Goal: Transaction & Acquisition: Register for event/course

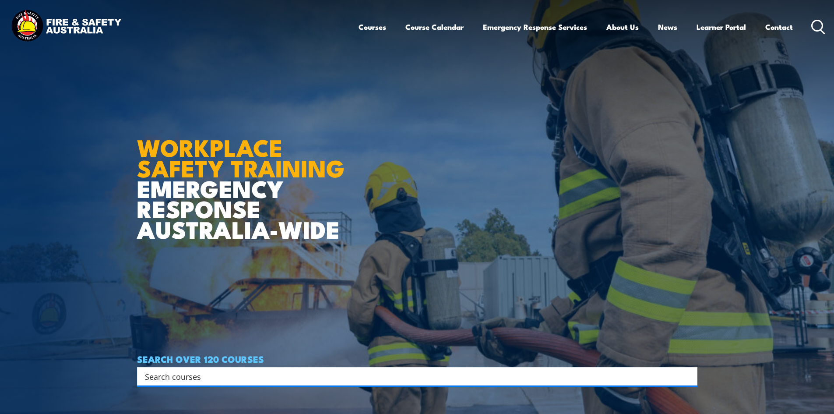
click at [816, 25] on icon at bounding box center [818, 27] width 14 height 14
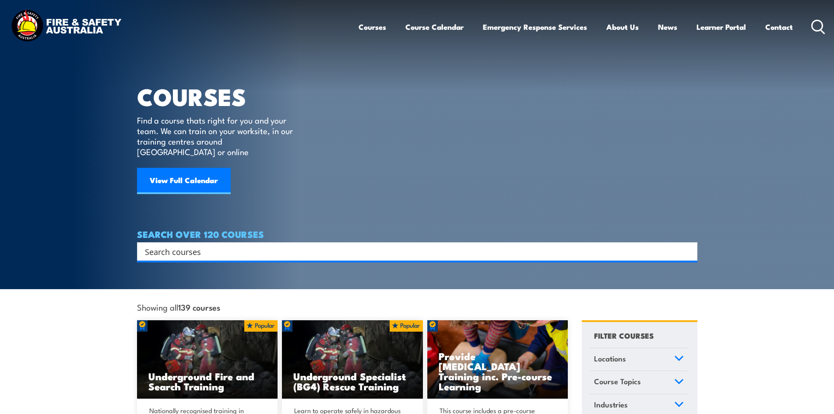
click at [202, 245] on input "Search input" at bounding box center [411, 251] width 533 height 13
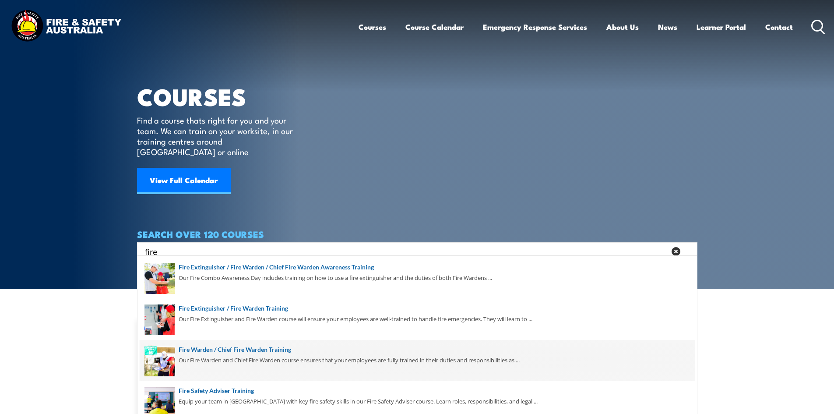
type input "fire"
click at [214, 344] on span at bounding box center [417, 360] width 555 height 41
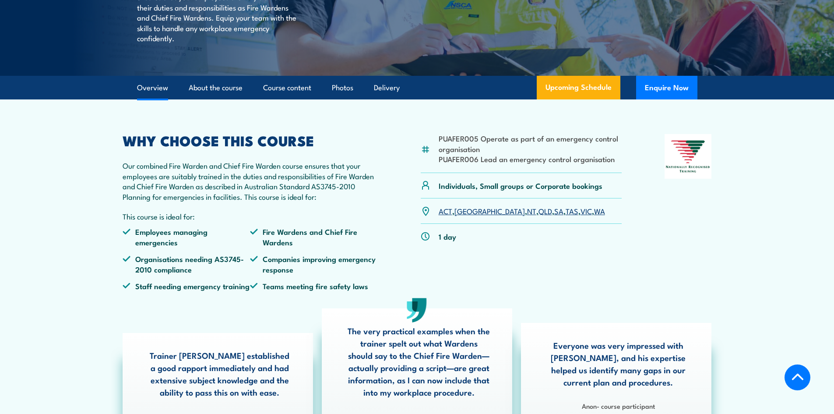
scroll to position [219, 0]
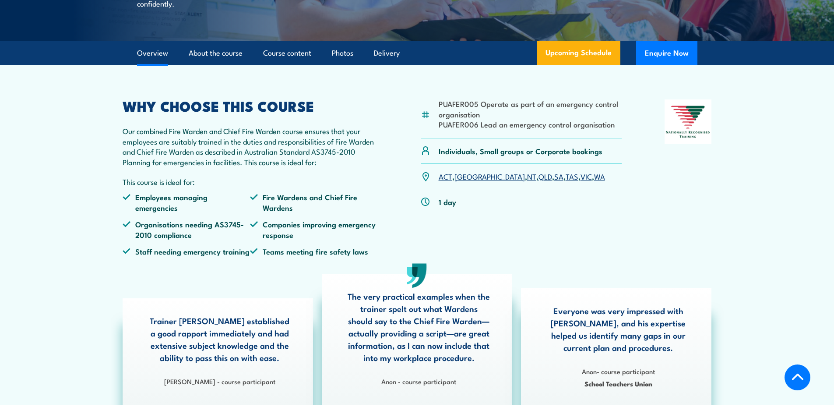
click at [538, 181] on link "QLD" at bounding box center [545, 176] width 14 height 11
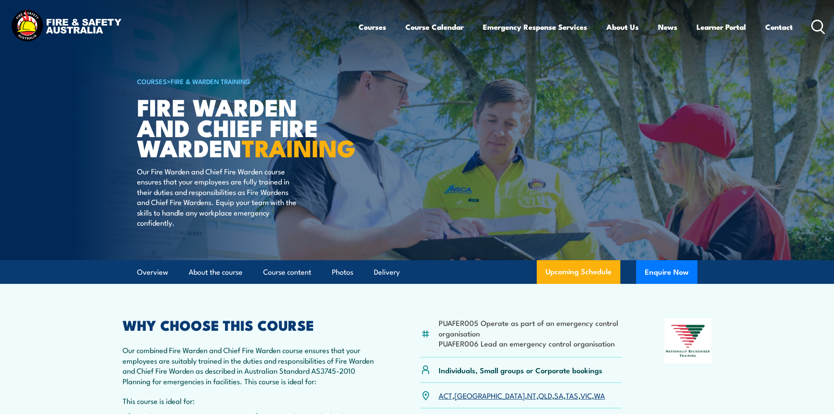
click at [814, 28] on icon at bounding box center [818, 27] width 14 height 14
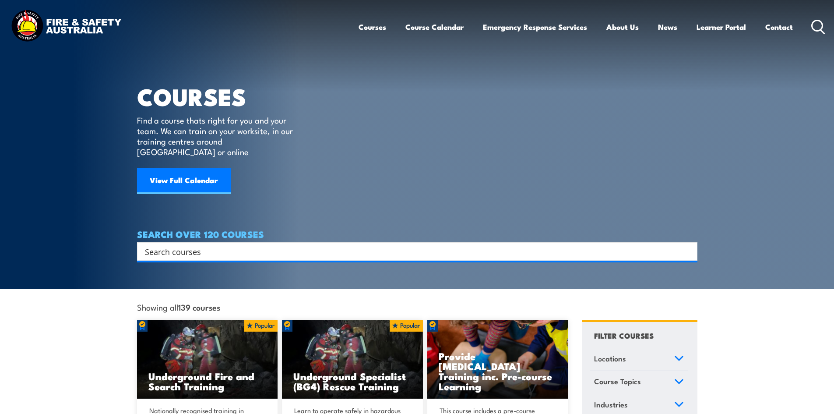
click at [193, 245] on input "Search input" at bounding box center [411, 251] width 533 height 13
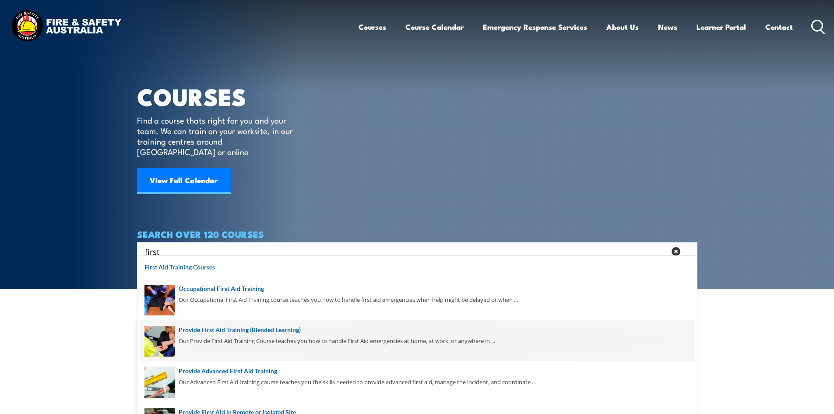
type input "first"
click at [229, 334] on span at bounding box center [417, 340] width 555 height 41
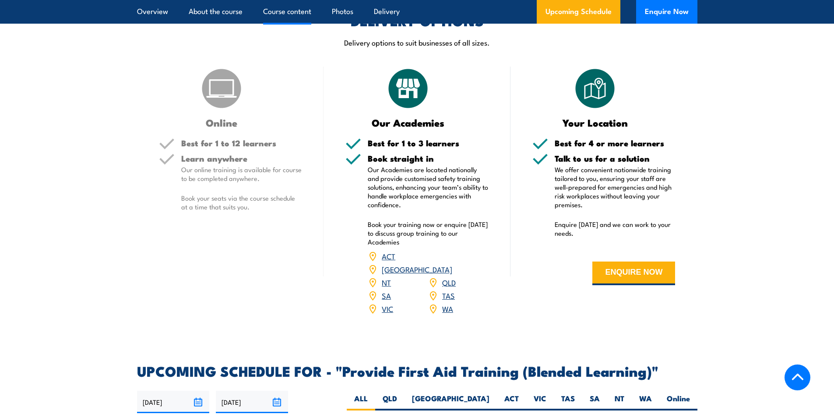
scroll to position [1226, 0]
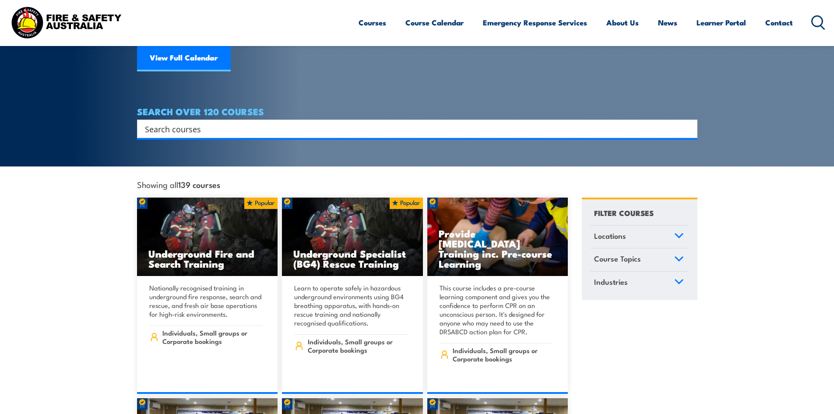
scroll to position [44, 0]
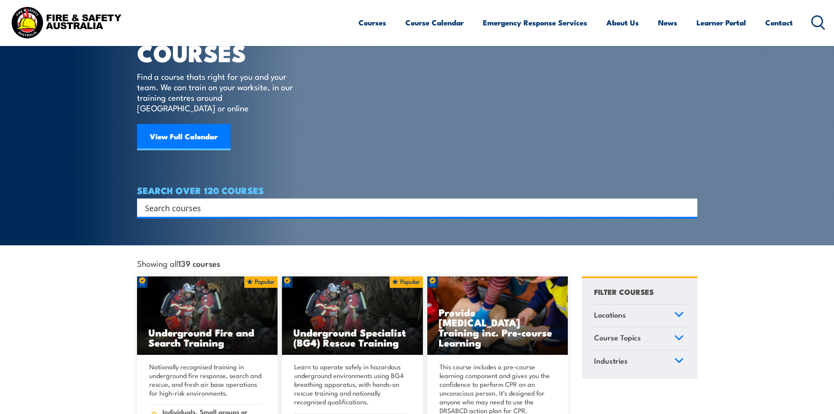
click at [238, 201] on input "Search input" at bounding box center [411, 207] width 533 height 13
type input "fire"
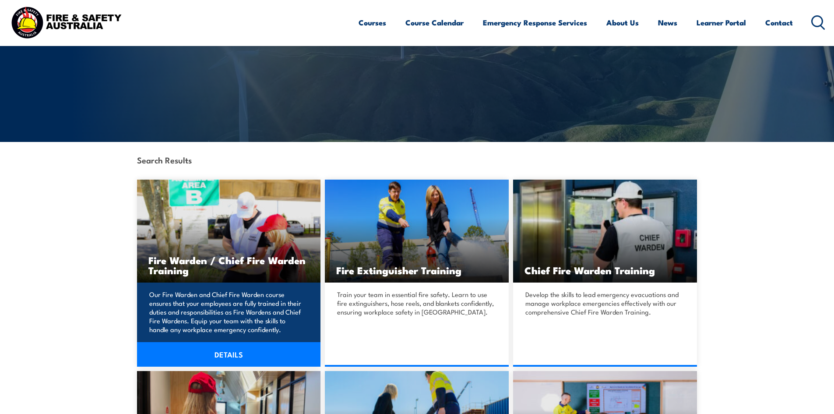
scroll to position [88, 0]
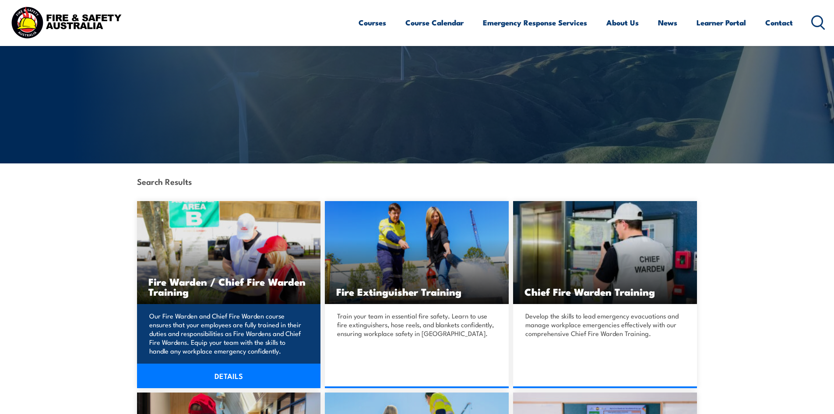
click at [214, 311] on p "Our Fire Warden and Chief Fire Warden course ensures that your employees are fu…" at bounding box center [227, 333] width 157 height 44
click at [228, 376] on link "DETAILS" at bounding box center [229, 375] width 184 height 25
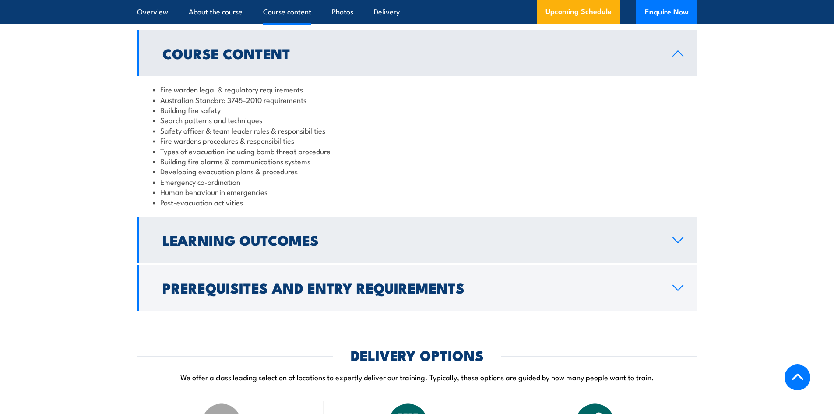
scroll to position [875, 0]
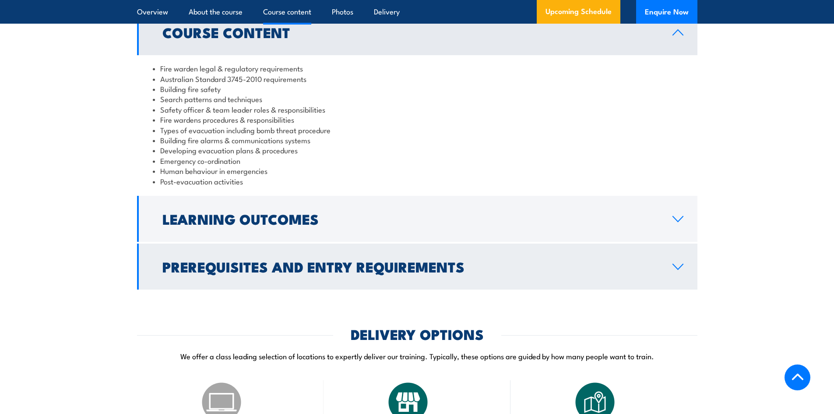
click at [381, 264] on link "Prerequisites and Entry Requirements" at bounding box center [417, 266] width 560 height 46
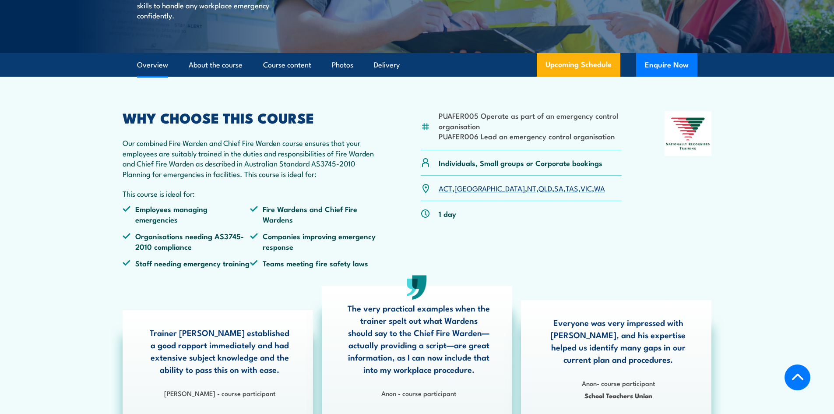
scroll to position [0, 0]
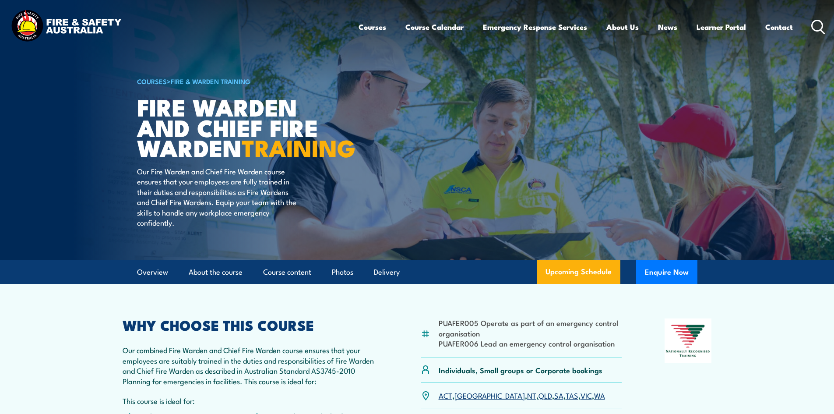
click at [816, 28] on icon at bounding box center [818, 27] width 14 height 14
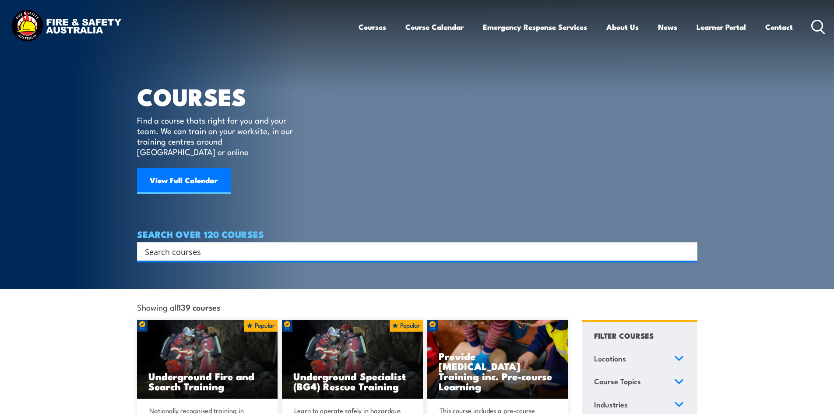
click at [174, 245] on input "Search input" at bounding box center [411, 251] width 533 height 13
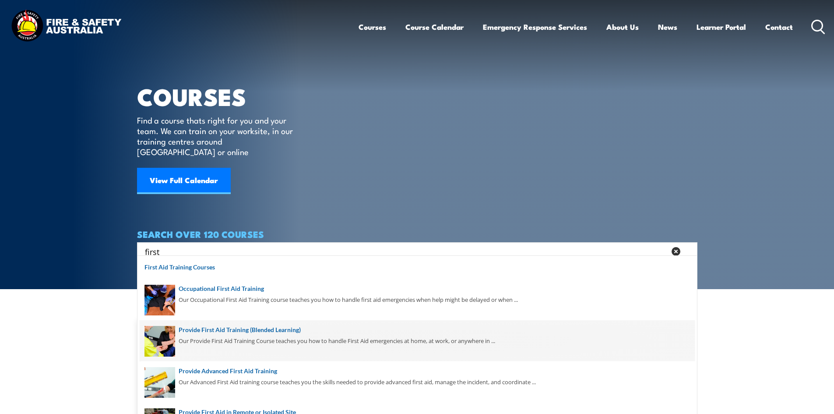
type input "first"
click at [193, 329] on span at bounding box center [417, 340] width 555 height 41
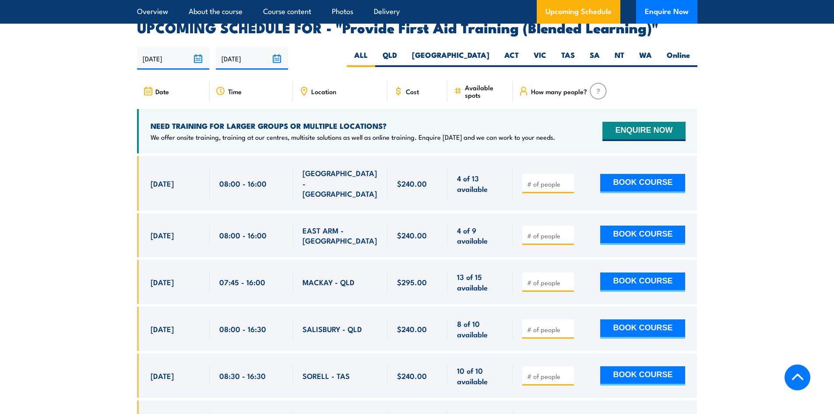
scroll to position [1751, 0]
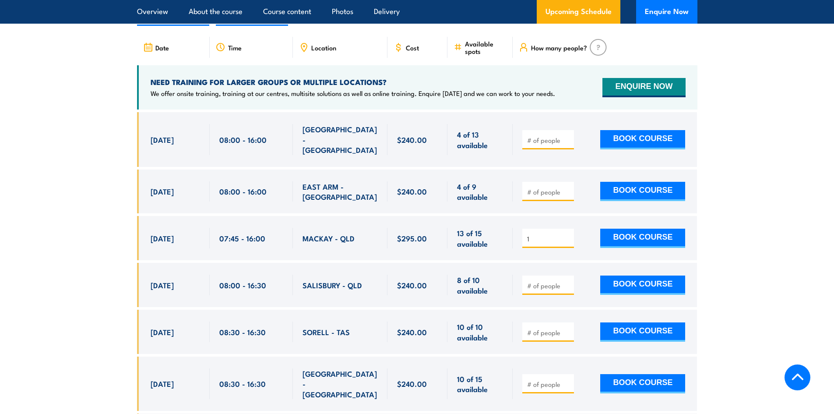
click at [565, 234] on input "1" at bounding box center [549, 238] width 44 height 9
type input "2"
click at [567, 234] on input "2" at bounding box center [549, 238] width 44 height 9
click at [636, 234] on button "BOOK COURSE" at bounding box center [642, 237] width 85 height 19
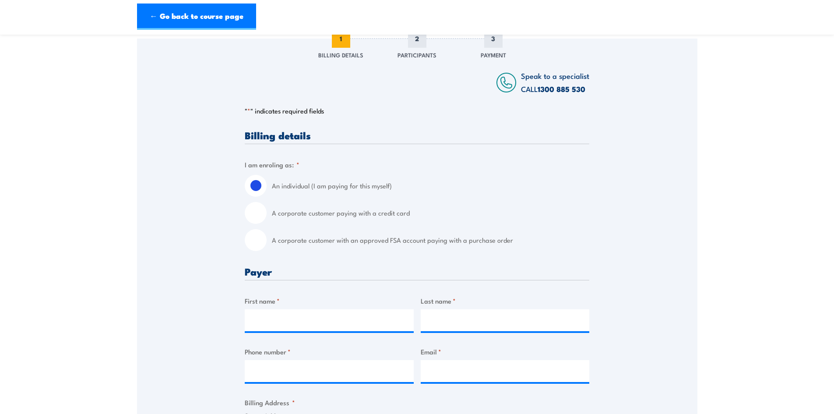
scroll to position [131, 0]
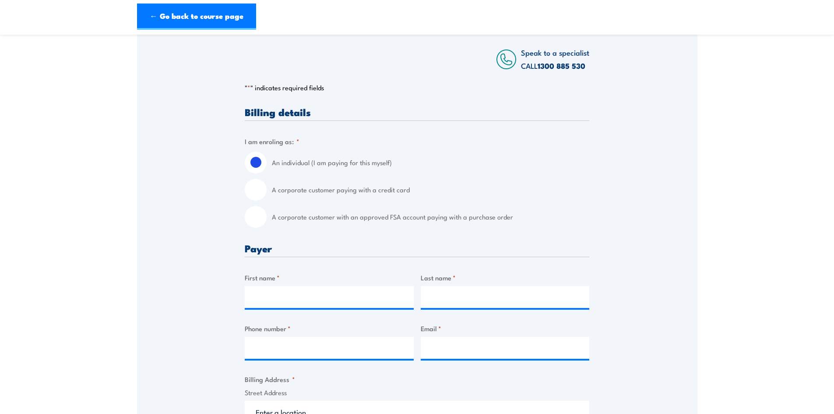
click at [257, 193] on input "A corporate customer paying with a credit card" at bounding box center [256, 190] width 22 height 22
radio input "true"
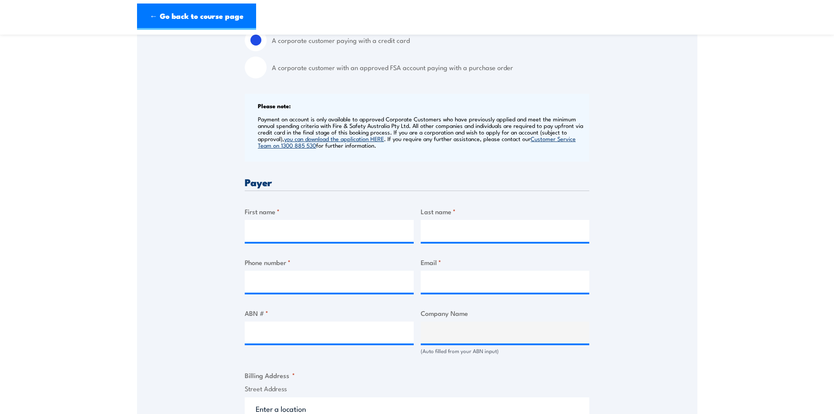
scroll to position [306, 0]
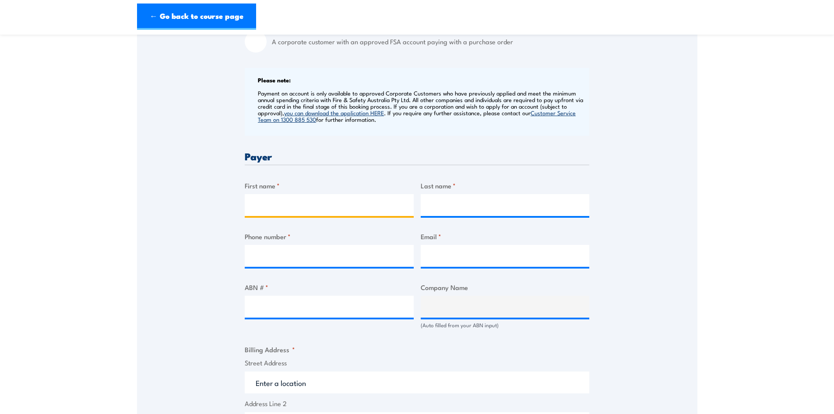
click at [282, 204] on input "First name *" at bounding box center [329, 205] width 169 height 22
type input "Corbin"
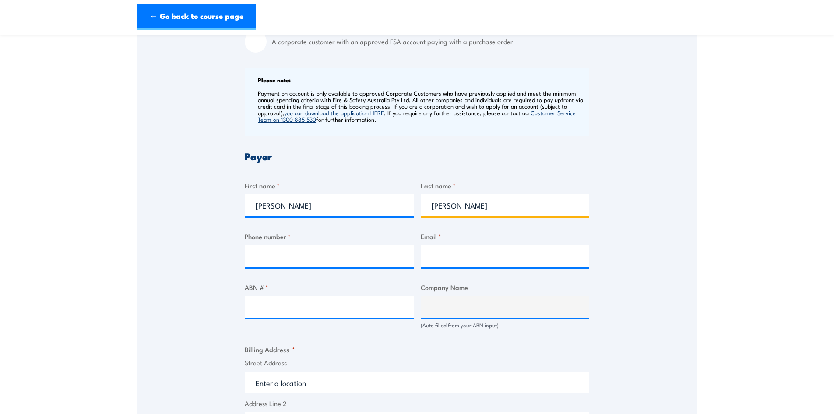
type input "McDonald"
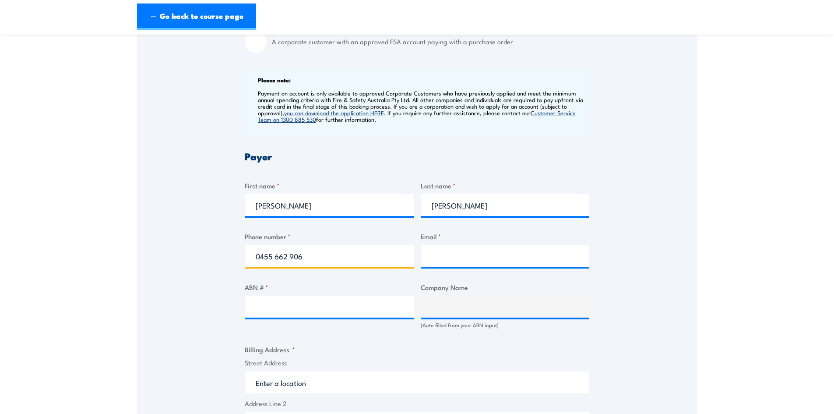
type input "0455 662 906"
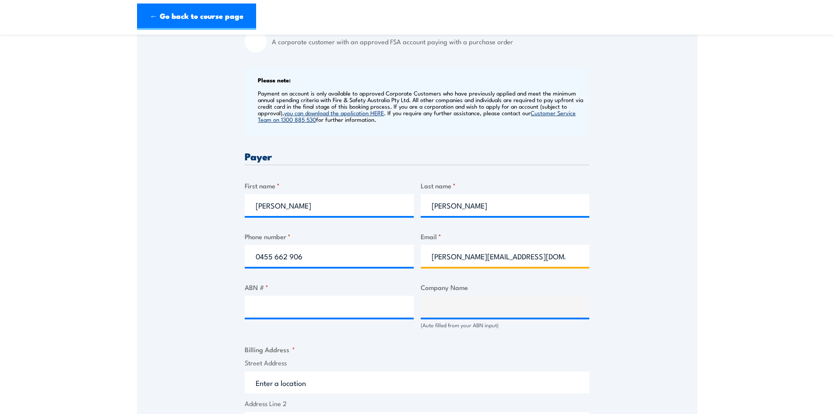
type input "corbin@veroeng.com.au"
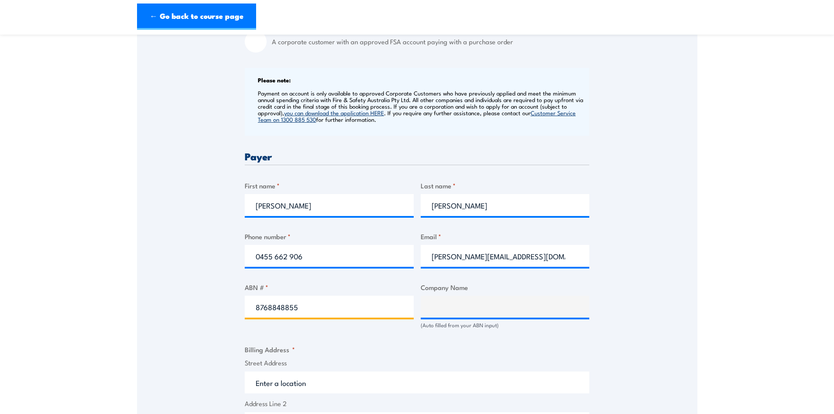
type input "87688488557"
type input "VERO ENGINEERING PTY LTD"
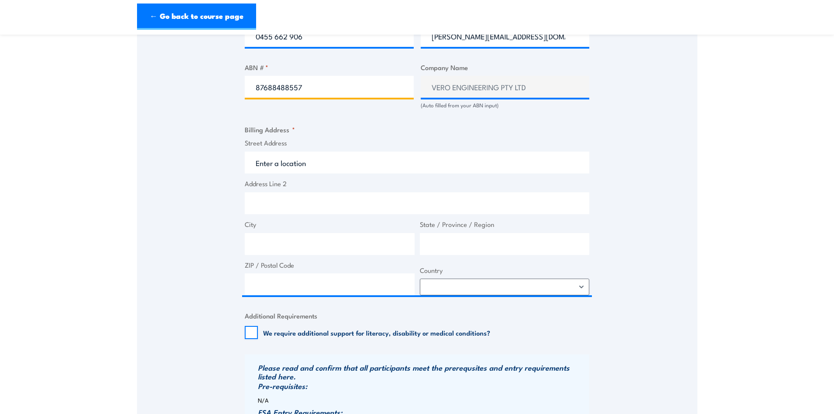
scroll to position [569, 0]
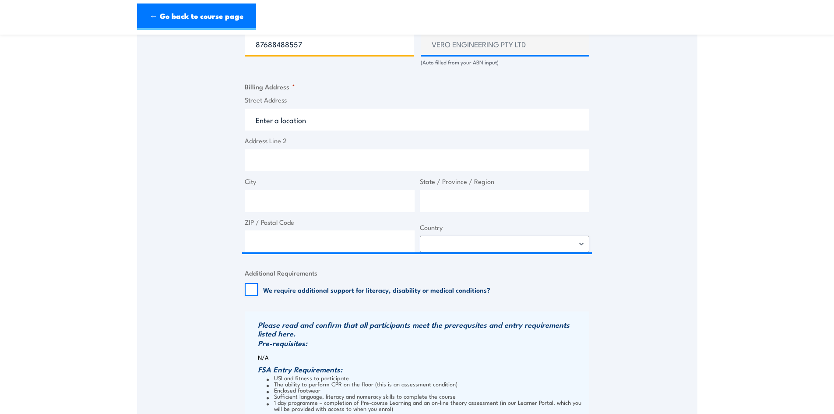
type input "87688488557"
click at [298, 126] on input "Street Address" at bounding box center [417, 120] width 344 height 22
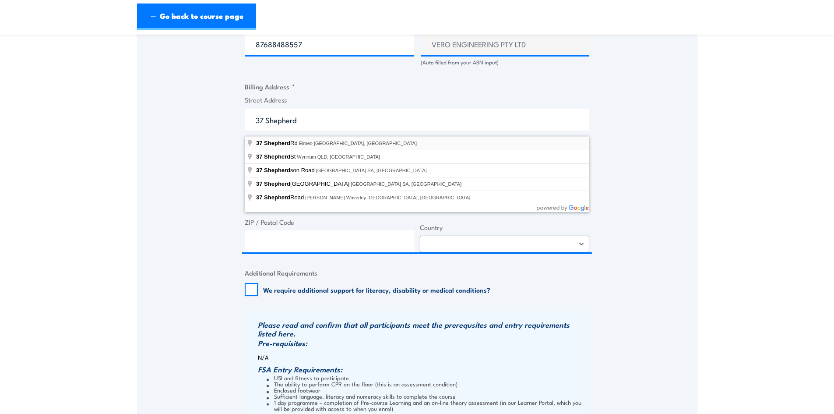
type input "37 Shepherd Rd, Eimeo QLD, Australia"
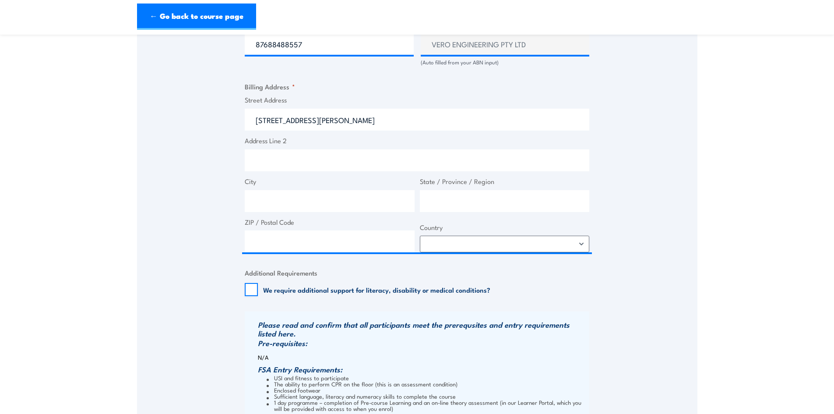
type input "37 Shepherd Rd"
type input "Eimeo"
type input "Queensland"
type input "4740"
select select "Australia"
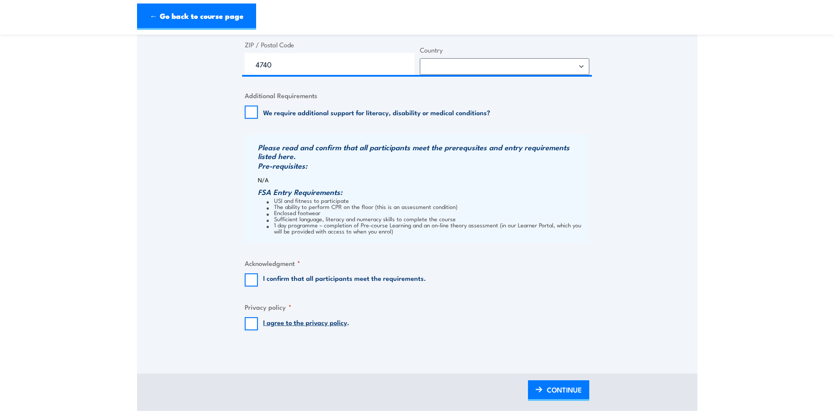
scroll to position [788, 0]
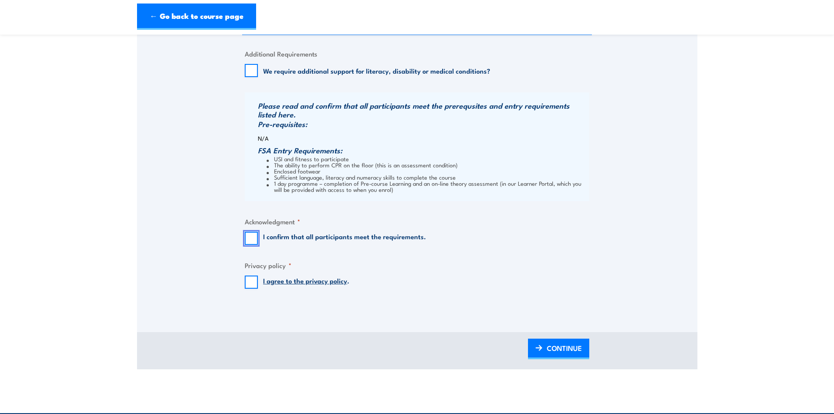
click at [250, 241] on input "I confirm that all participants meet the requirements." at bounding box center [251, 238] width 13 height 13
checkbox input "true"
click at [255, 284] on input "I agree to the privacy policy ." at bounding box center [251, 281] width 13 height 13
checkbox input "true"
click at [565, 350] on span "CONTINUE" at bounding box center [564, 347] width 35 height 23
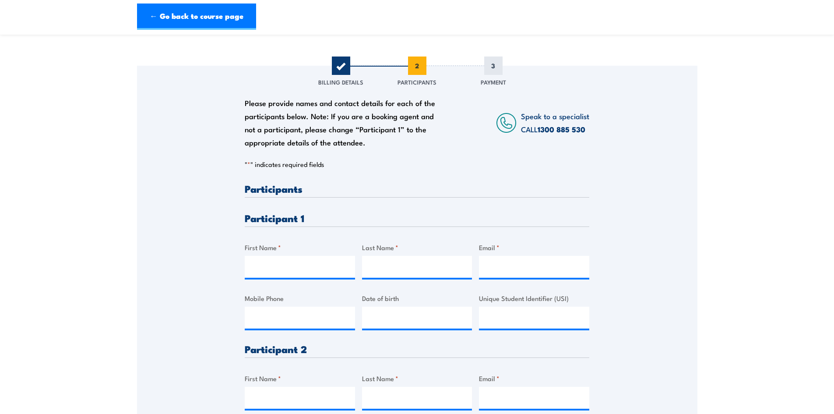
scroll to position [88, 0]
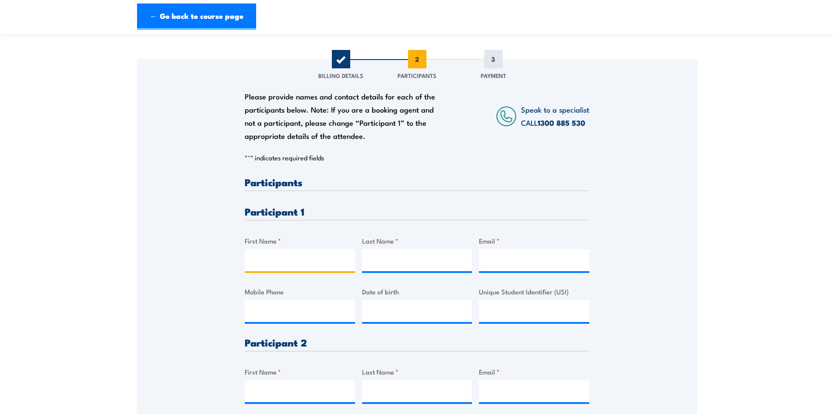
click at [284, 258] on input "First Name *" at bounding box center [300, 260] width 110 height 22
type input "Corbin"
type input "McDonald"
type input "corbinmcdonald173@gmail.com"
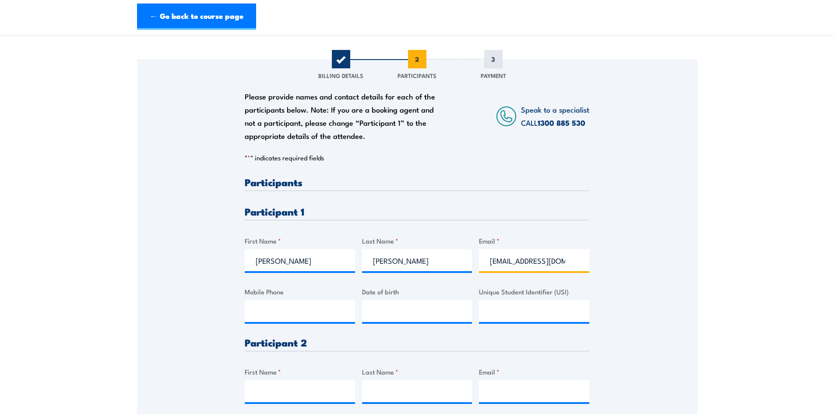
type input "0455662906"
drag, startPoint x: 567, startPoint y: 265, endPoint x: 508, endPoint y: 267, distance: 58.7
click at [508, 267] on input "corbinmcdonald173@gmail.com" at bounding box center [534, 260] width 110 height 22
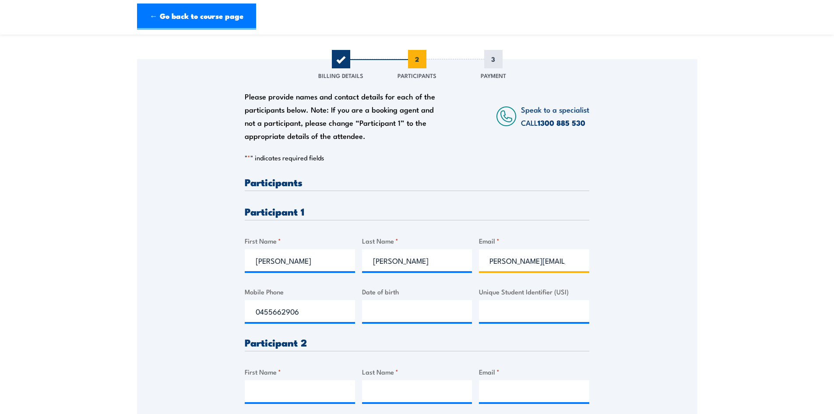
type input "corbin@veroeng.com.au"
click at [387, 314] on input "__/__/____" at bounding box center [417, 311] width 110 height 22
type input "29/05/1990"
click at [536, 316] on input "Unique Student Identifier (USI)" at bounding box center [534, 311] width 110 height 22
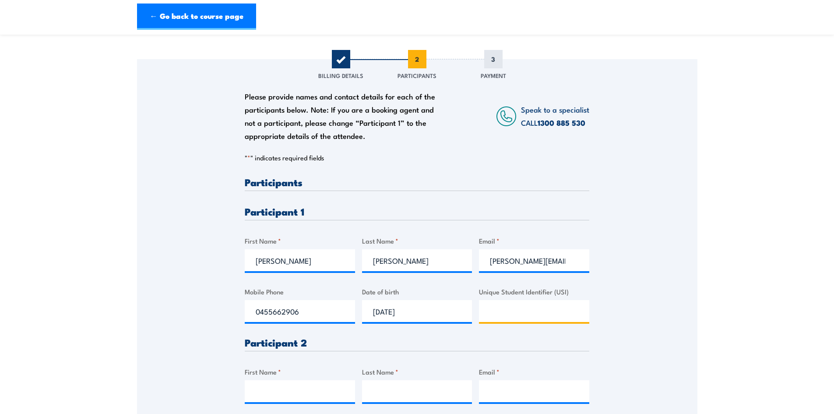
click at [507, 316] on input "Unique Student Identifier (USI)" at bounding box center [534, 311] width 110 height 22
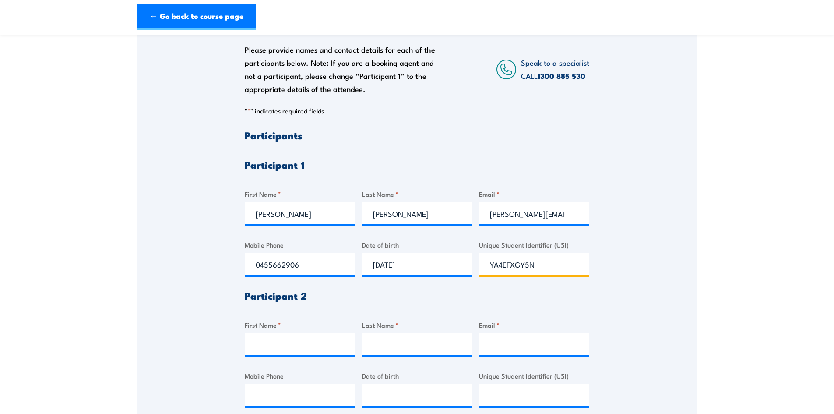
scroll to position [219, 0]
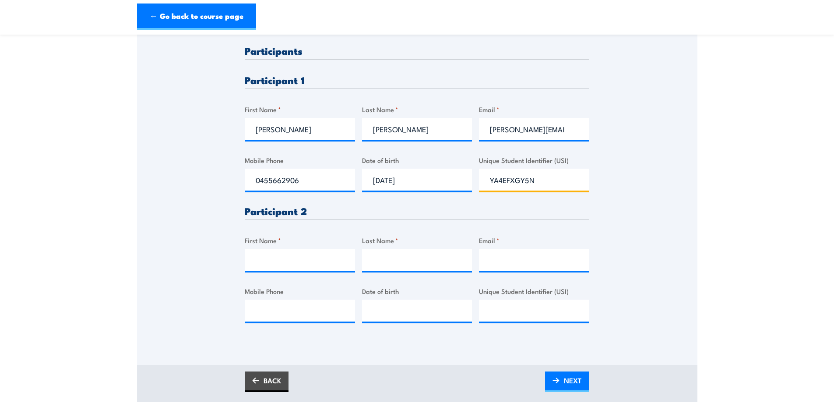
type input "YA4EFXGY5N"
click at [275, 244] on label "First Name *" at bounding box center [300, 240] width 110 height 10
click at [275, 249] on input "First Name *" at bounding box center [300, 260] width 110 height 22
type input "Rowan"
type input "Naumann"
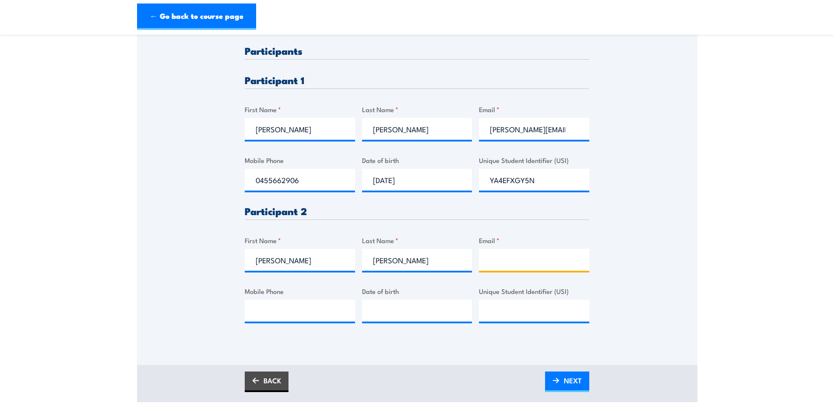
paste input "Rowrow116@gmail.com"
type input "Rowrow116@gmail.com"
click at [305, 313] on input "Mobile Phone" at bounding box center [300, 310] width 110 height 22
paste input "0439382688"
type input "0439382688"
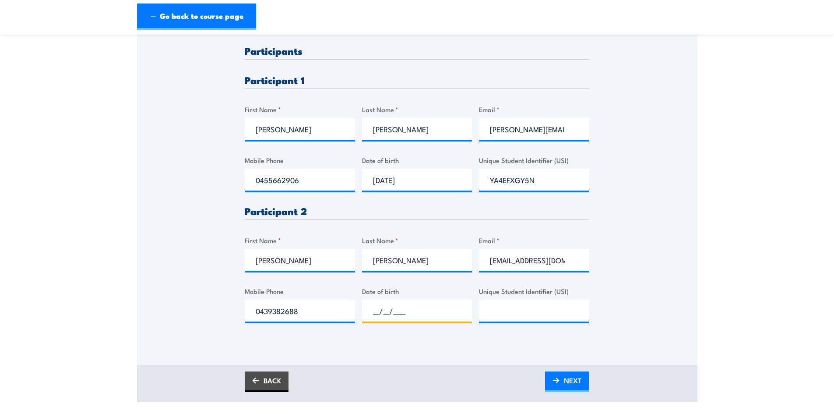
click at [424, 312] on input "__/__/____" at bounding box center [417, 310] width 110 height 22
type input "17/12/1995"
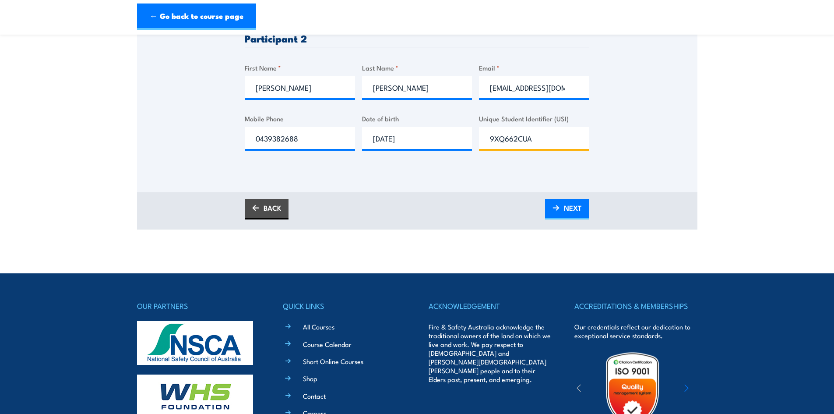
scroll to position [394, 0]
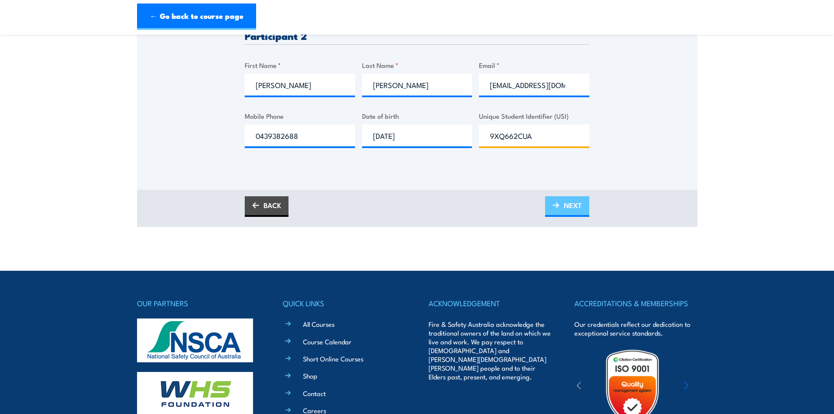
type input "9XQ662CUA"
click at [565, 208] on span "NEXT" at bounding box center [573, 204] width 18 height 23
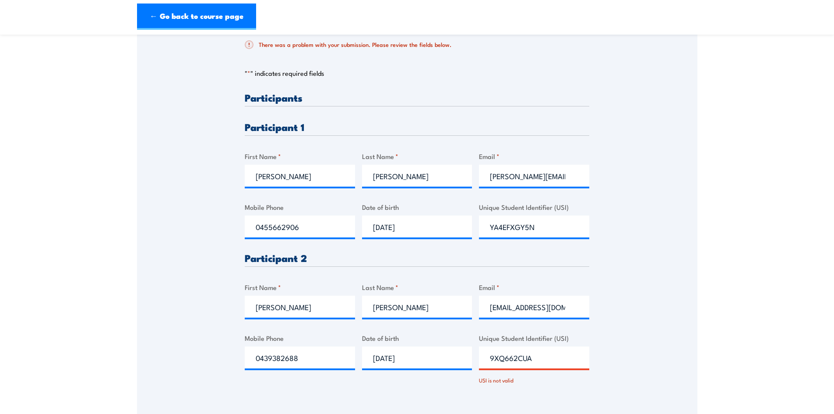
scroll to position [225, 0]
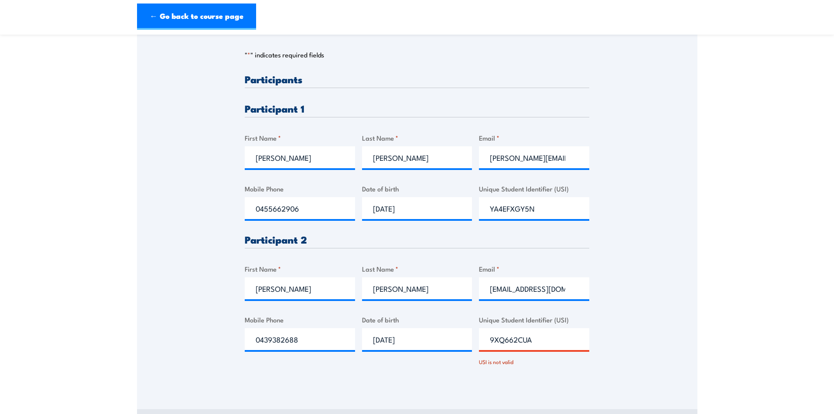
click at [499, 344] on input "9XQ662CUA" at bounding box center [534, 339] width 110 height 22
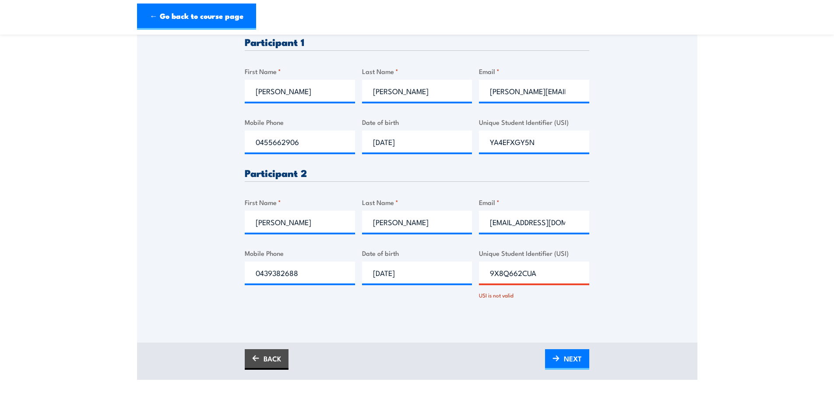
scroll to position [312, 0]
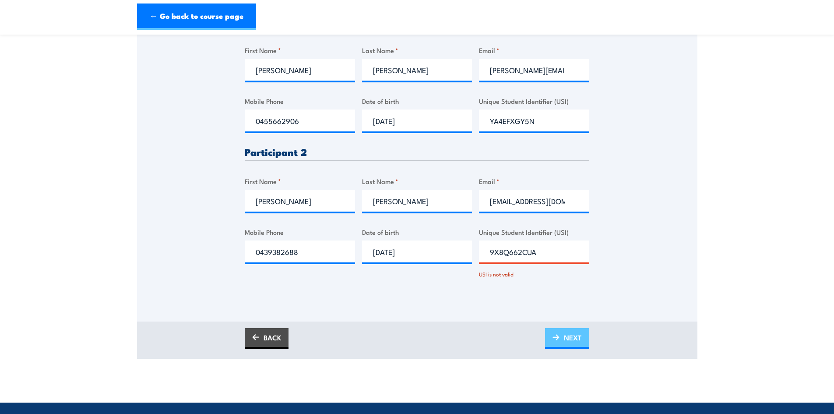
type input "9X8Q662CUA"
click at [581, 342] on span "NEXT" at bounding box center [573, 337] width 18 height 23
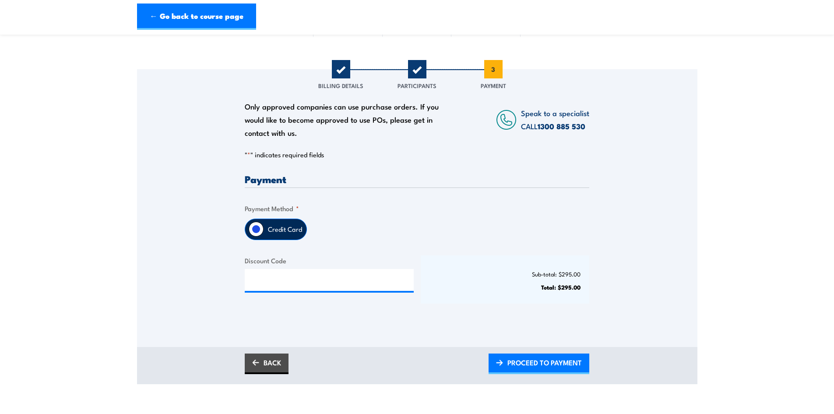
scroll to position [88, 0]
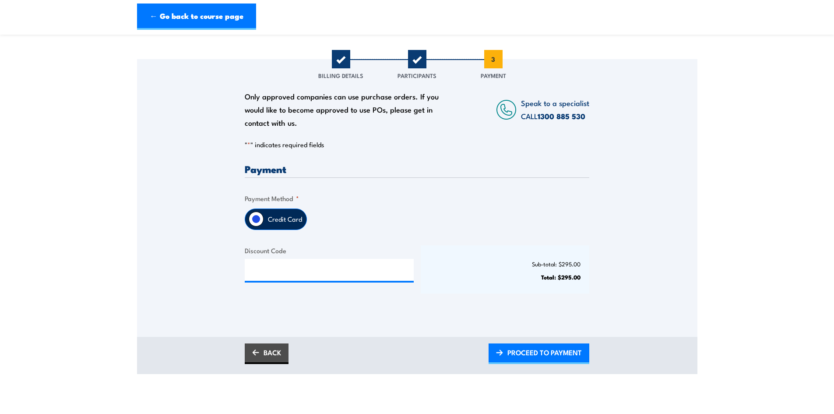
click at [277, 223] on label "Credit Card" at bounding box center [285, 219] width 43 height 21
click at [264, 223] on input "Credit Card" at bounding box center [256, 218] width 15 height 15
click at [520, 355] on span "PROCEED TO PAYMENT" at bounding box center [544, 352] width 74 height 23
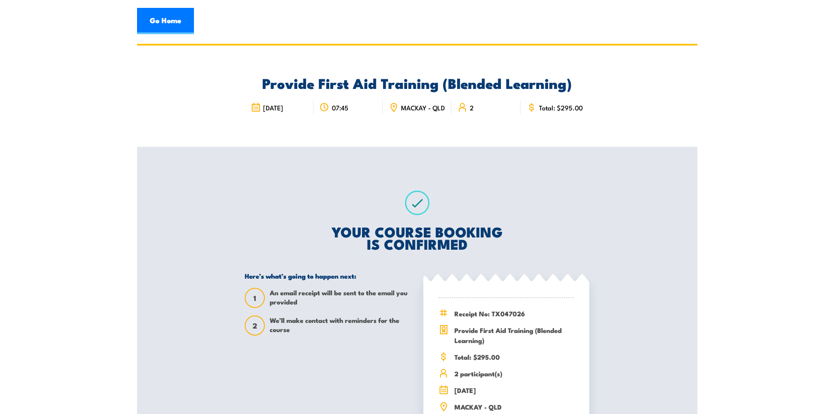
click at [511, 283] on img at bounding box center [506, 279] width 166 height 11
